Goal: Task Accomplishment & Management: Manage account settings

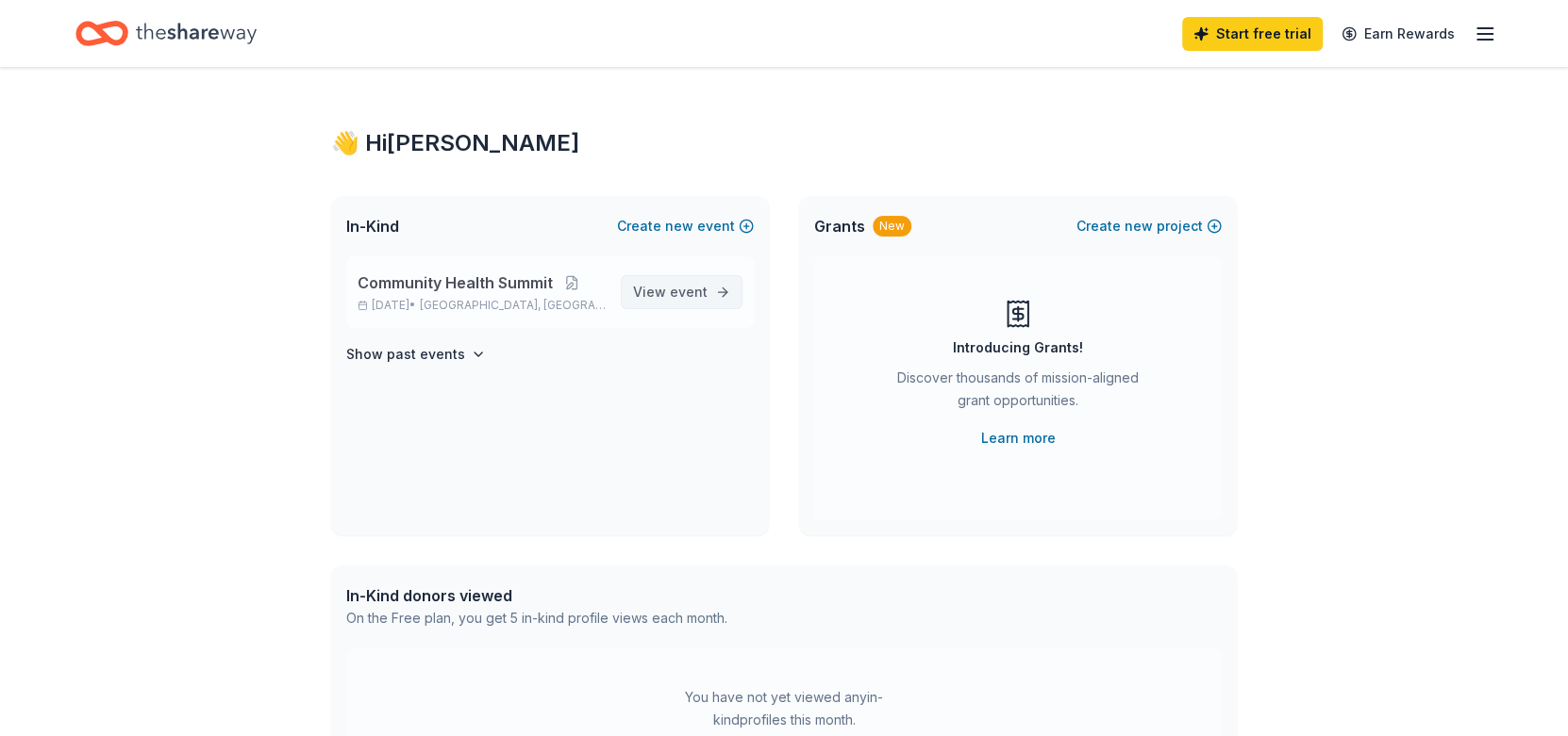
click at [669, 286] on span "View event" at bounding box center [670, 292] width 74 height 22
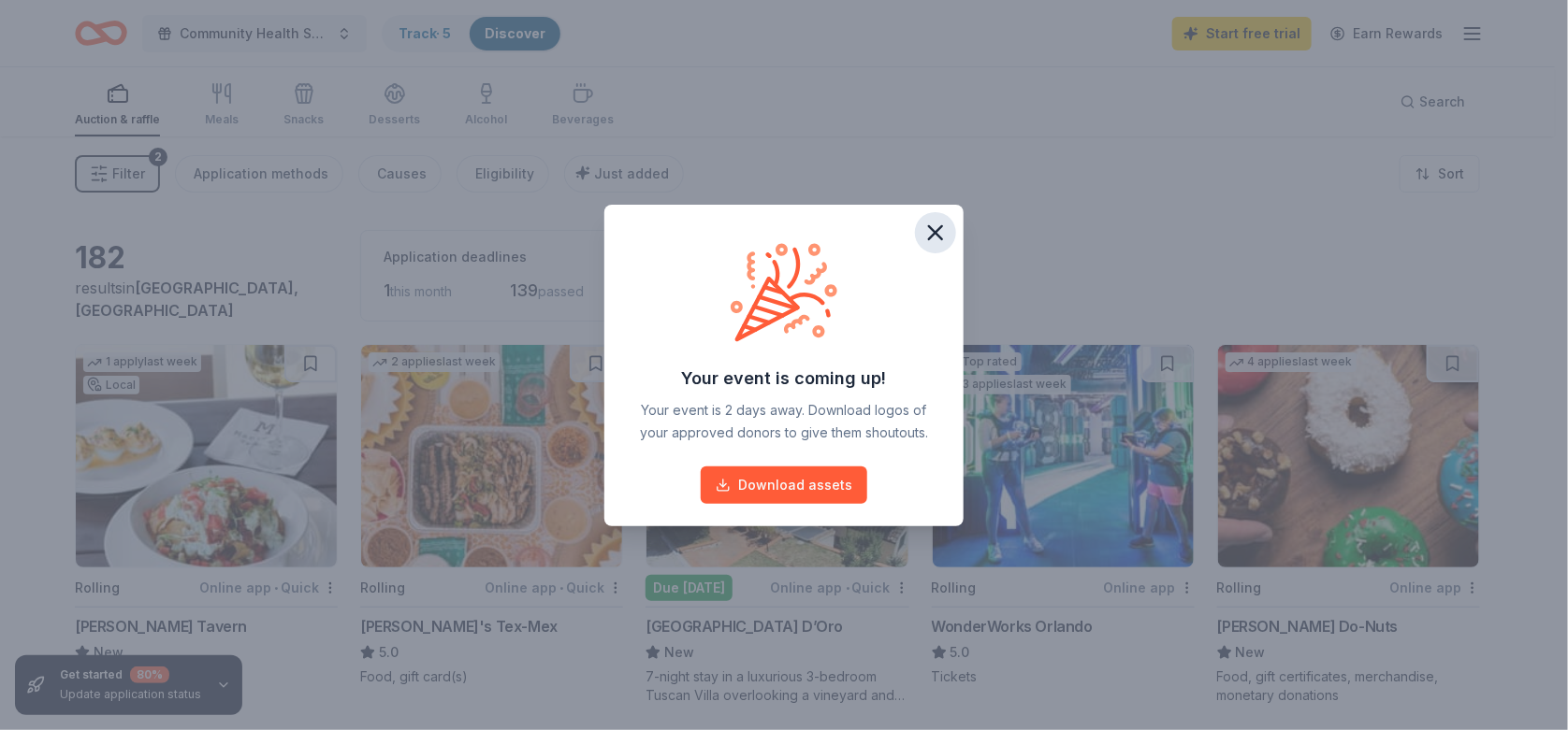
click at [929, 233] on icon "button" at bounding box center [935, 232] width 26 height 26
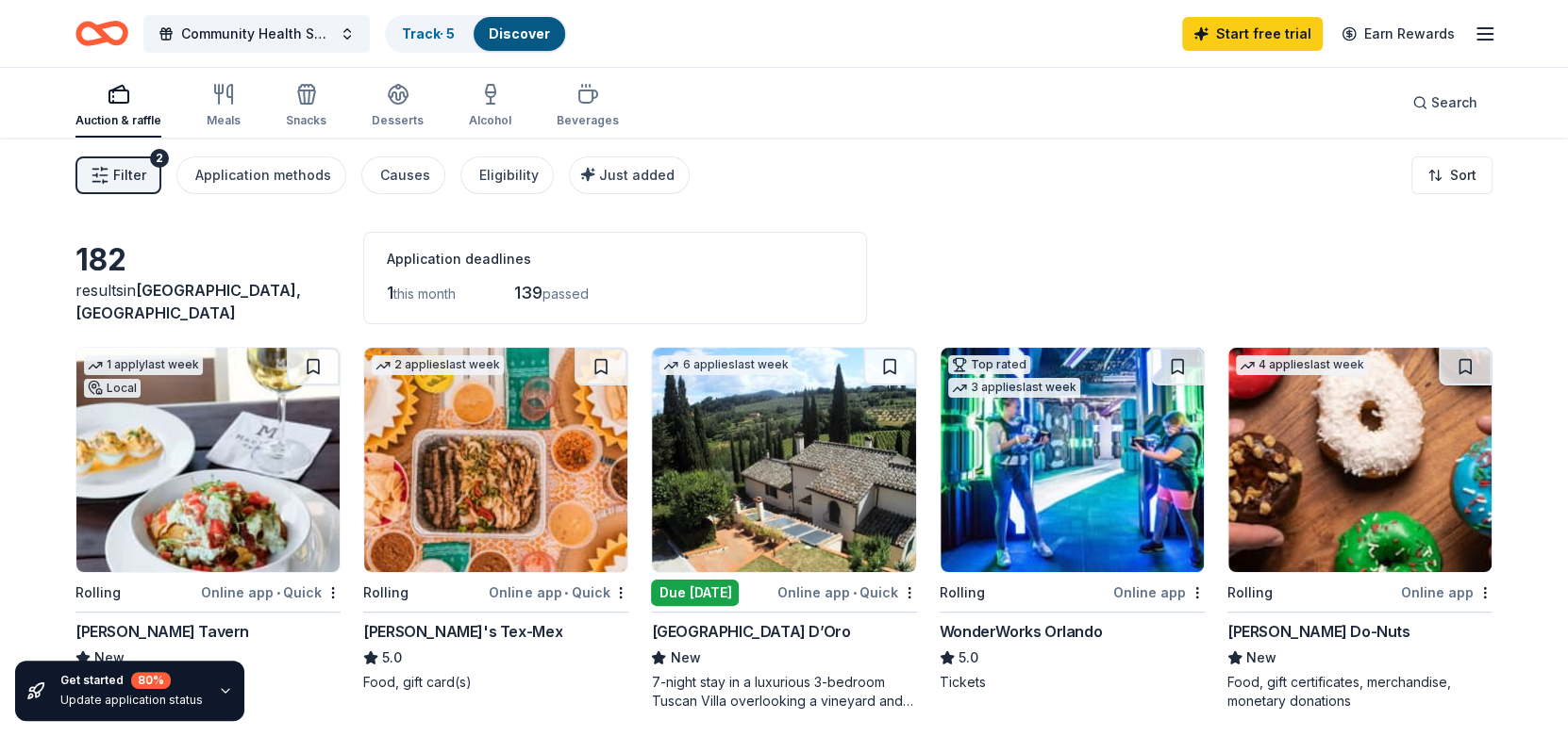
click at [111, 177] on button "Filter 2" at bounding box center [118, 174] width 86 height 38
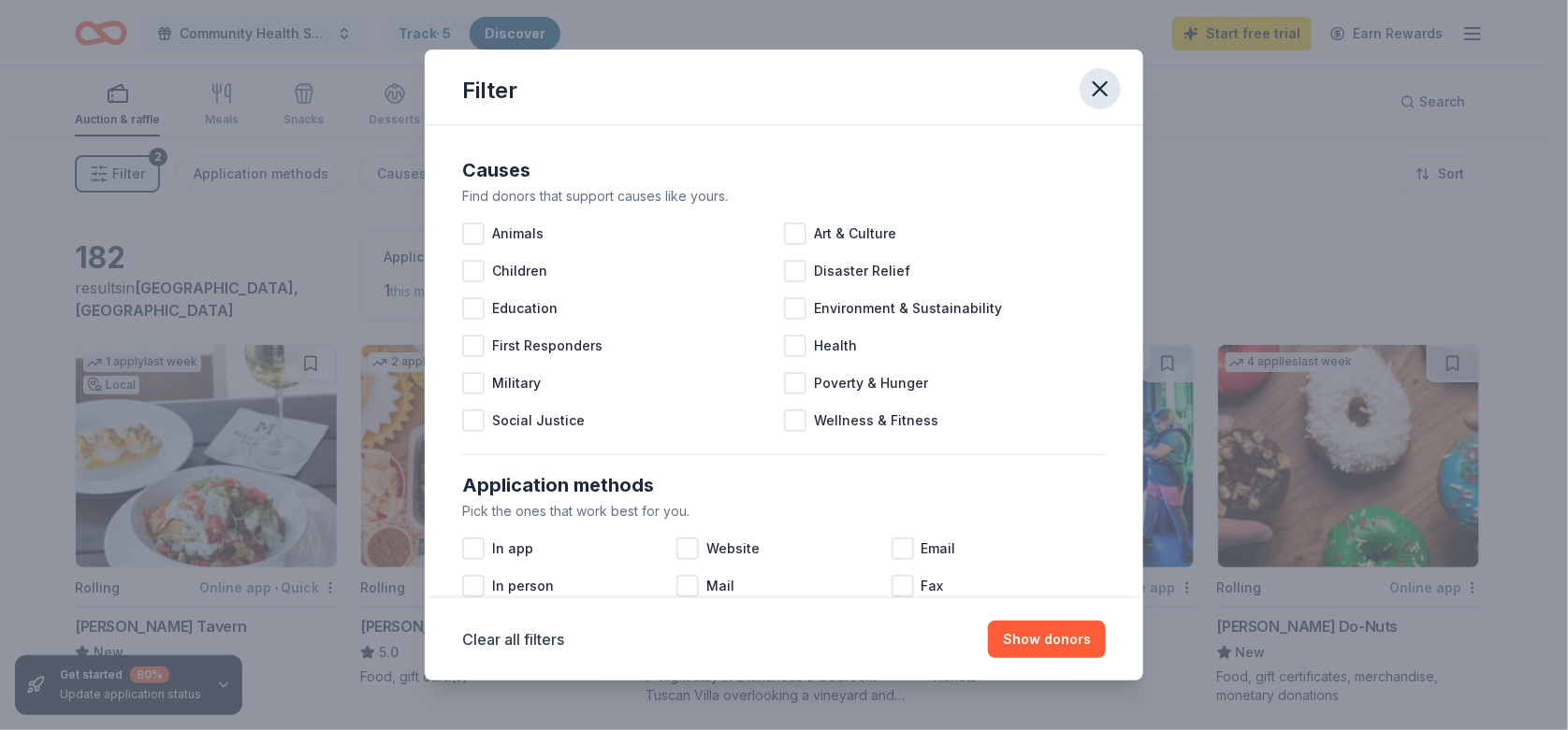
click at [1099, 85] on icon "button" at bounding box center [1100, 88] width 26 height 26
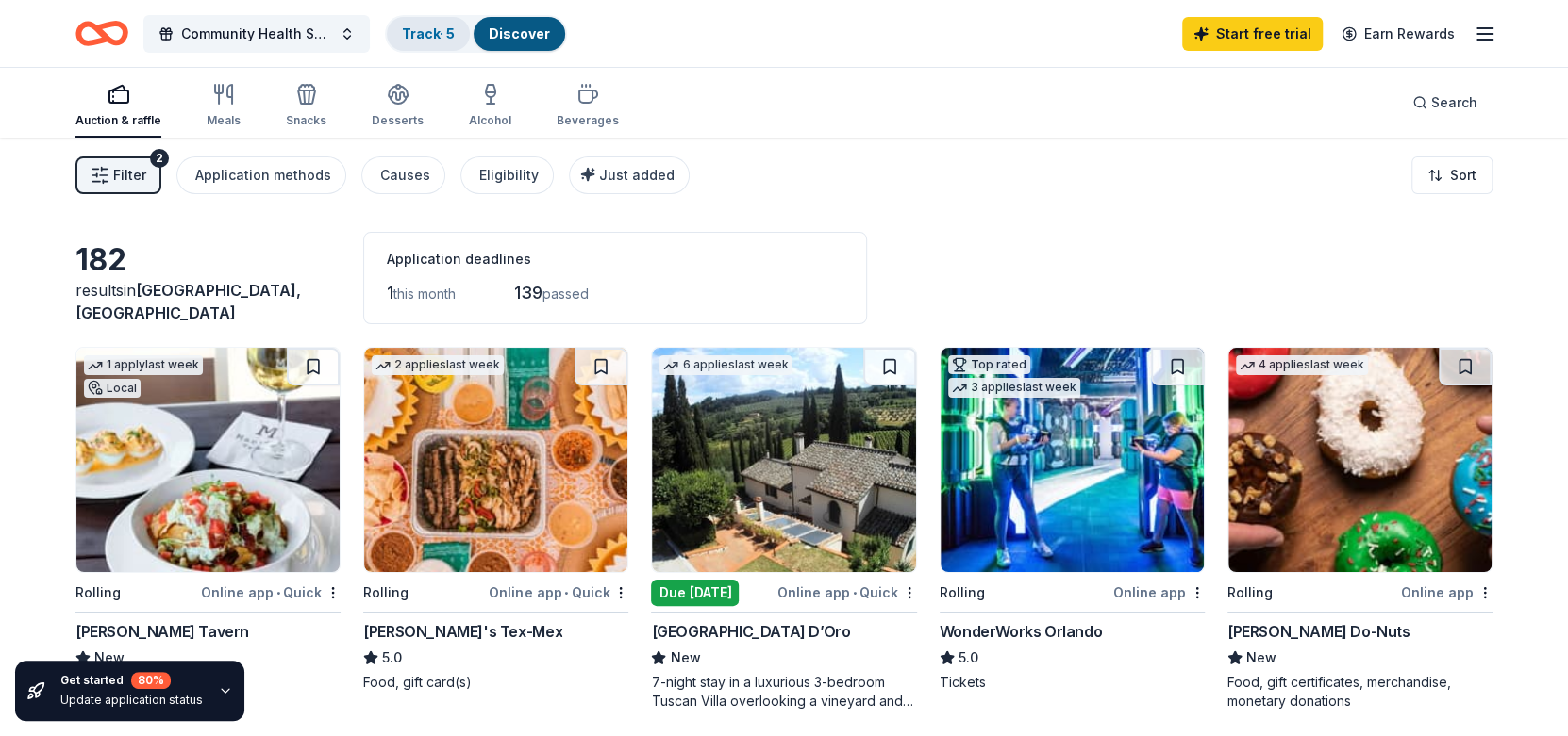
click at [433, 33] on link "Track · 5" at bounding box center [428, 33] width 53 height 16
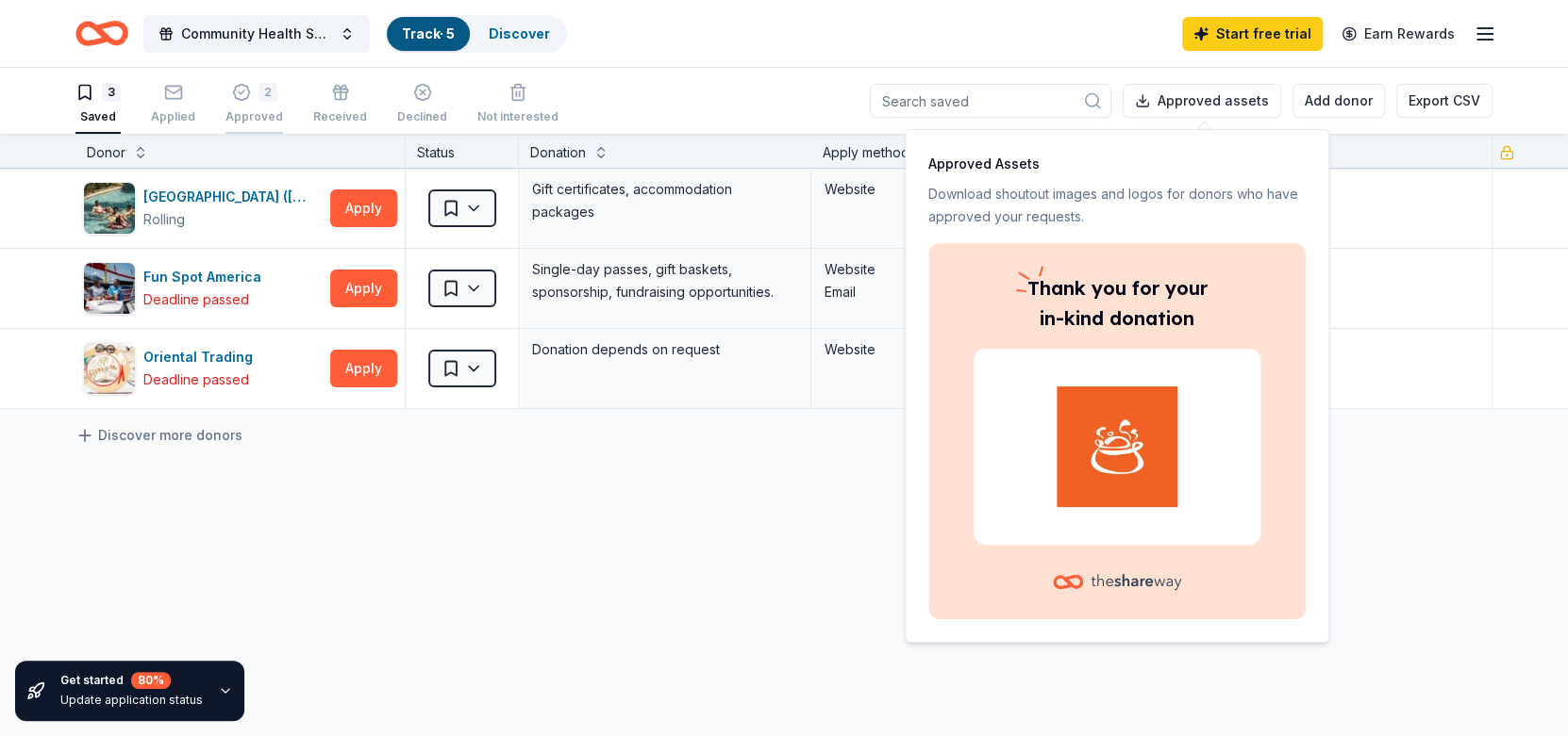
click at [251, 104] on div "2 Approved" at bounding box center [254, 103] width 58 height 41
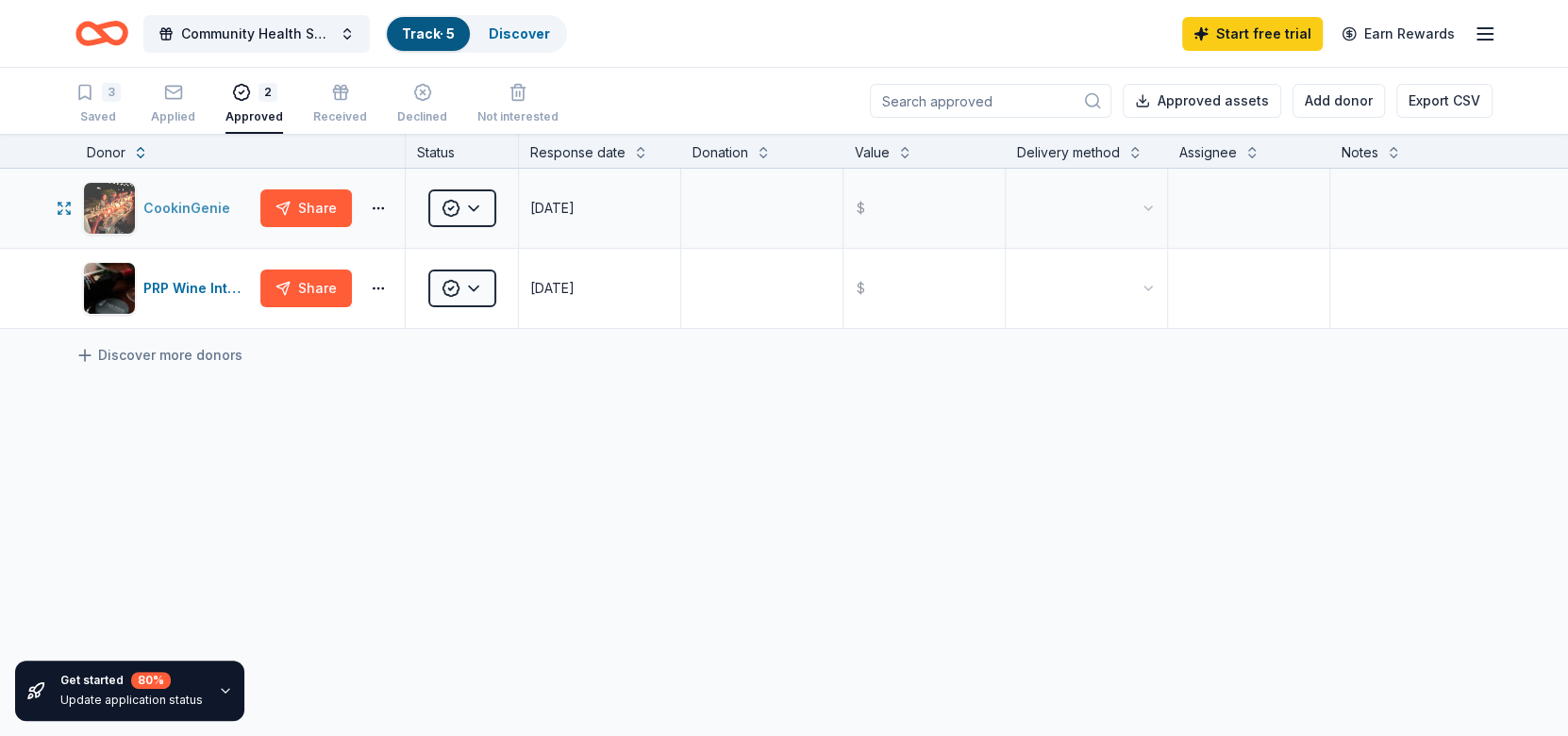
click at [178, 218] on div "CookinGenie" at bounding box center [191, 208] width 94 height 22
click at [110, 33] on icon "Home" at bounding box center [101, 34] width 53 height 44
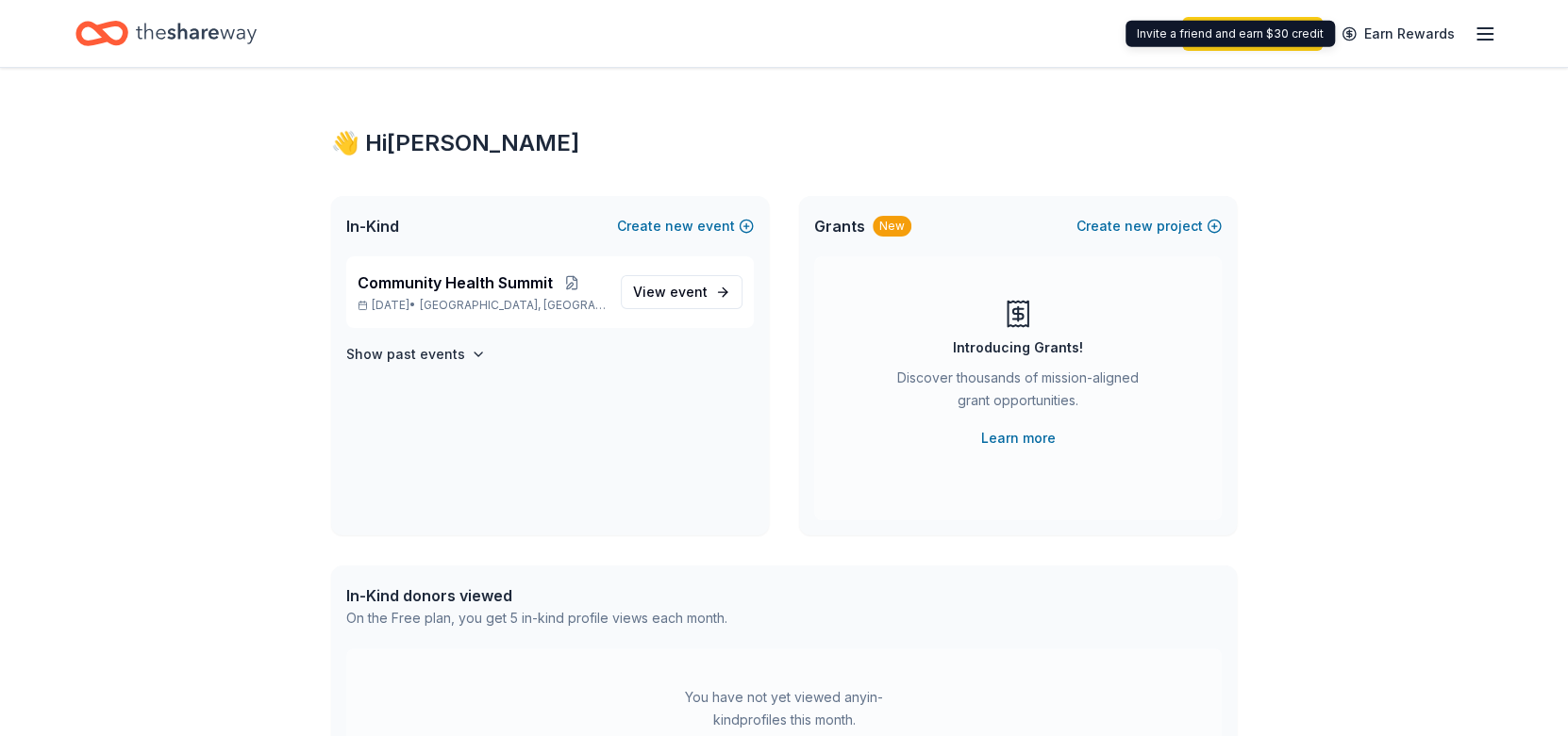
click at [1487, 22] on icon "button" at bounding box center [1484, 33] width 22 height 22
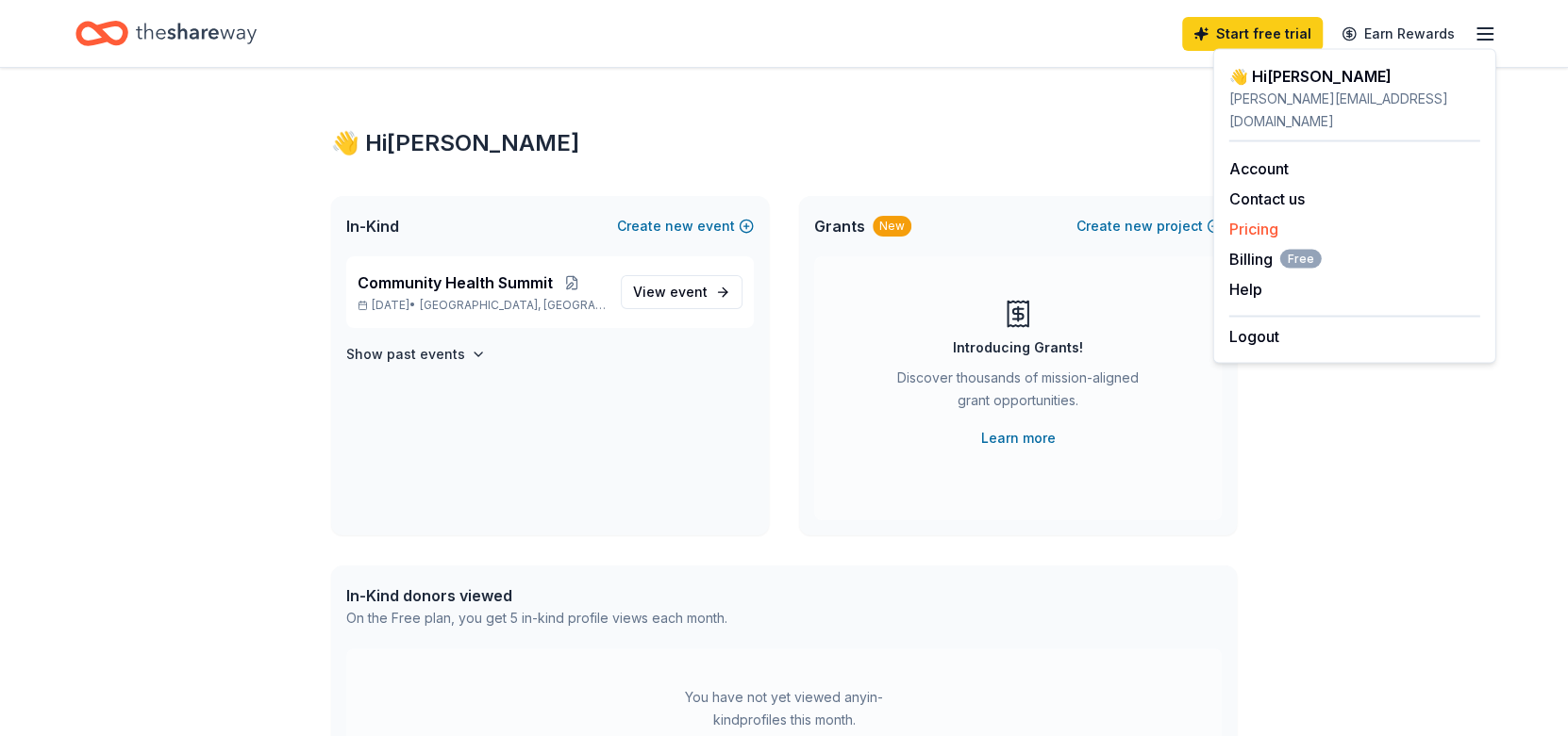
click at [1238, 219] on link "Pricing" at bounding box center [1253, 228] width 49 height 19
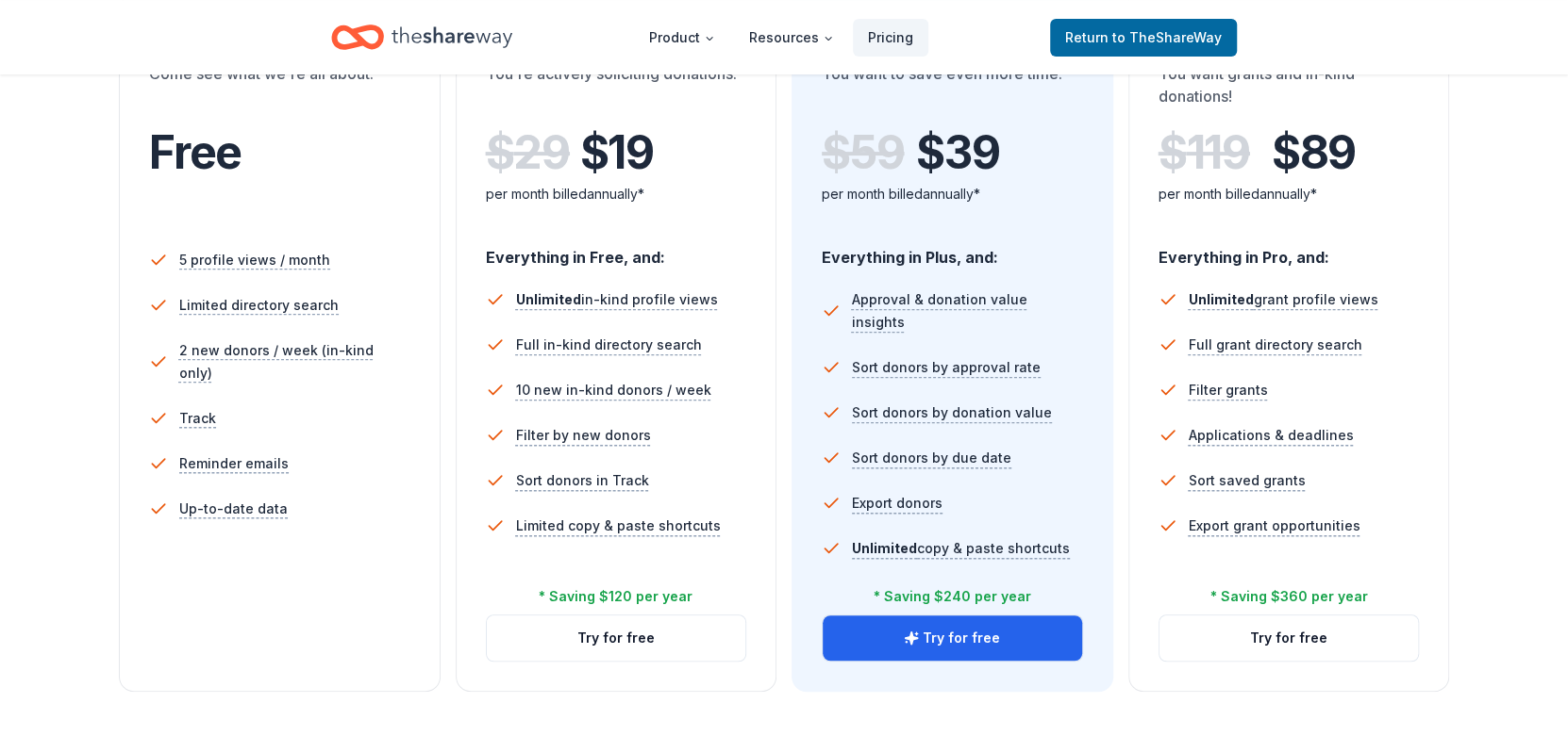
scroll to position [376, 0]
